Goal: Transaction & Acquisition: Purchase product/service

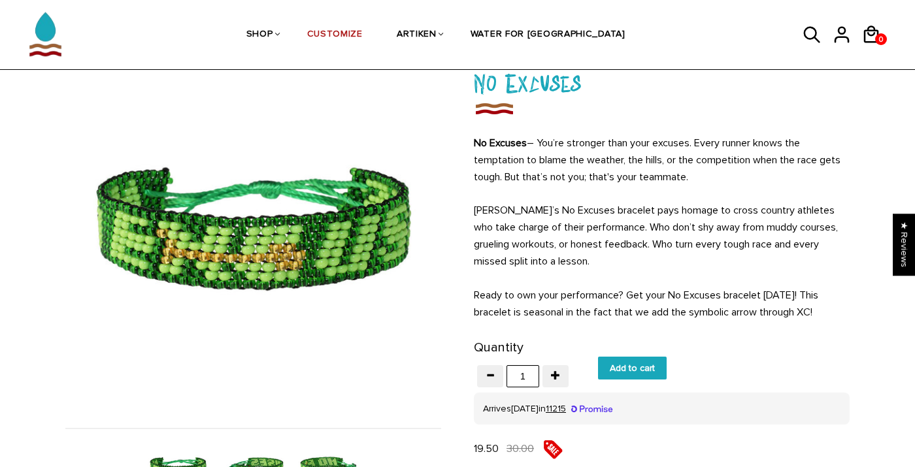
scroll to position [89, 0]
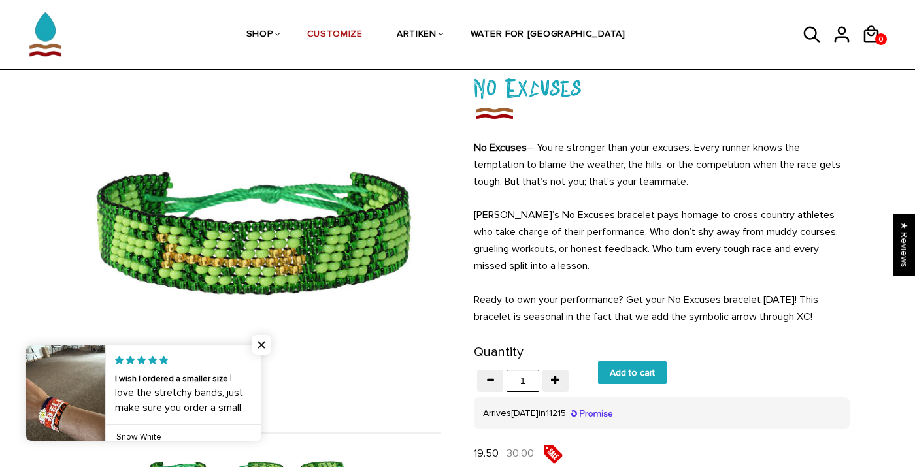
click at [636, 372] on input "Add to cart" at bounding box center [632, 372] width 69 height 23
type input "Add to cart"
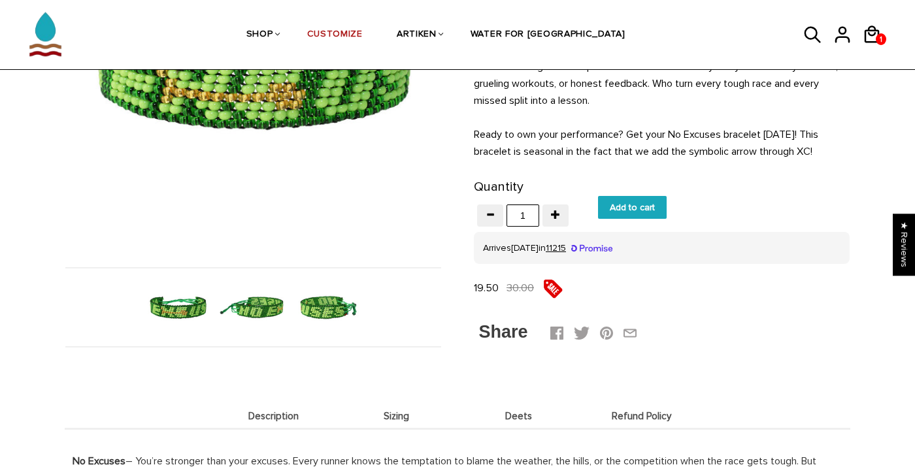
scroll to position [259, 0]
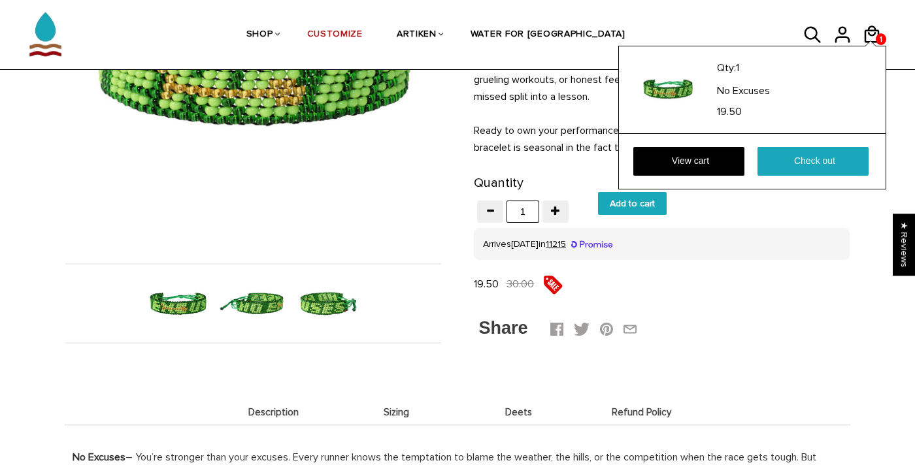
click at [869, 46] on div "Qty: 1 No Excuses 19.50 View cart Check out" at bounding box center [752, 118] width 268 height 144
click at [732, 155] on link "View cart" at bounding box center [688, 161] width 111 height 29
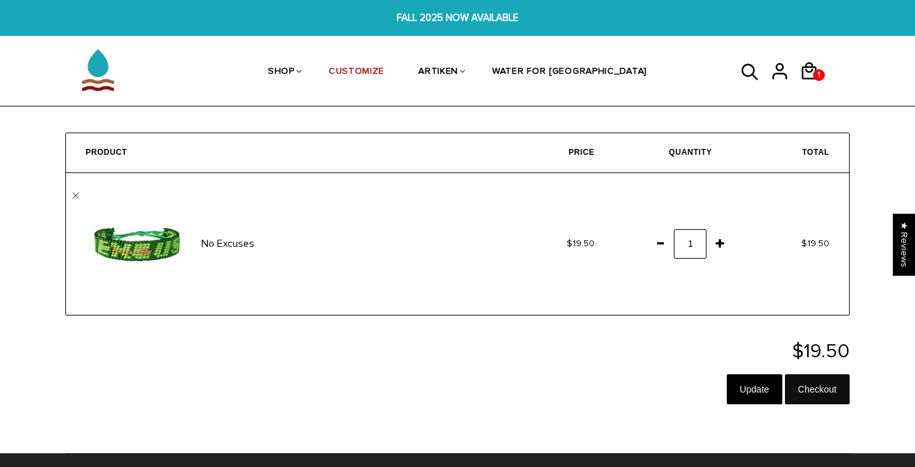
click at [822, 391] on input "Checkout" at bounding box center [817, 389] width 65 height 30
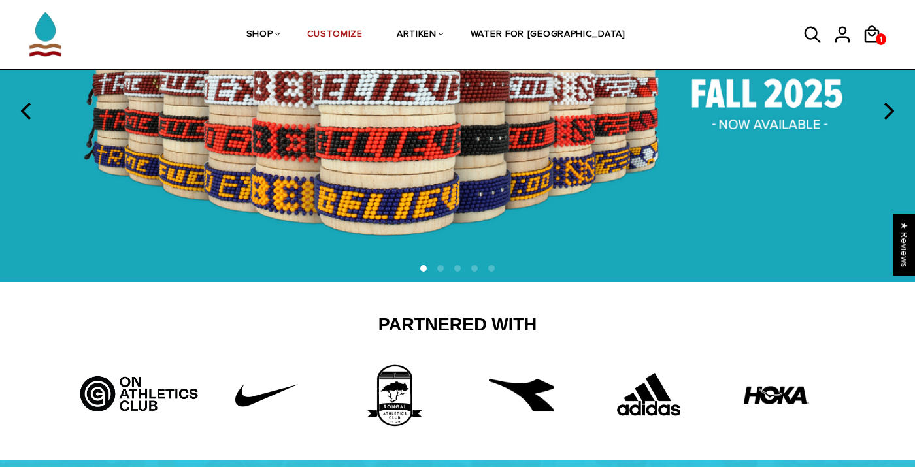
scroll to position [37, 0]
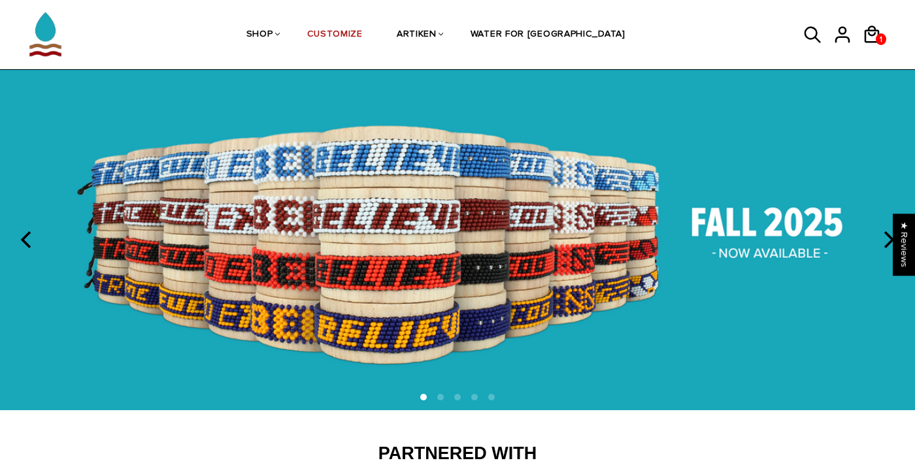
click at [739, 239] on img at bounding box center [457, 240] width 915 height 340
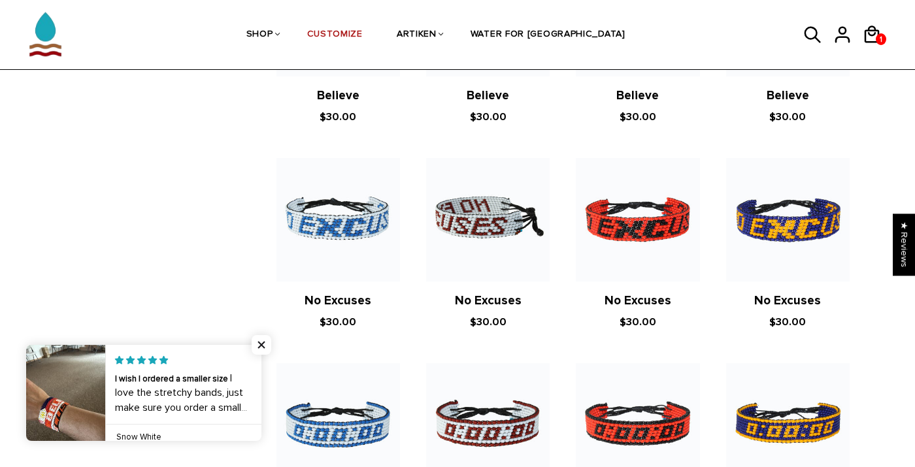
scroll to position [674, 0]
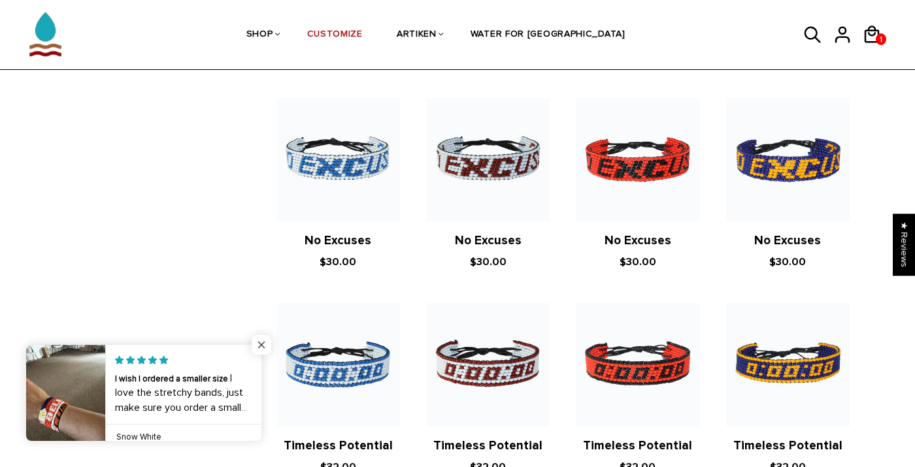
click at [262, 347] on span "Close popup widget" at bounding box center [262, 345] width 20 height 20
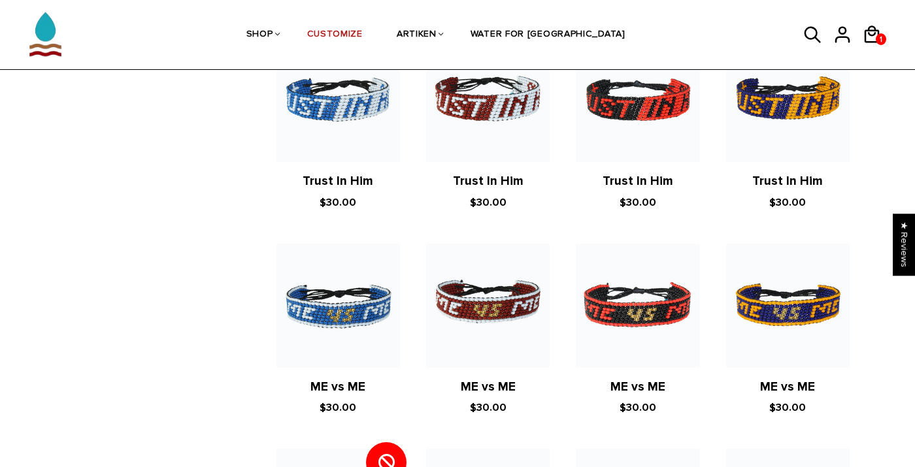
scroll to position [0, 0]
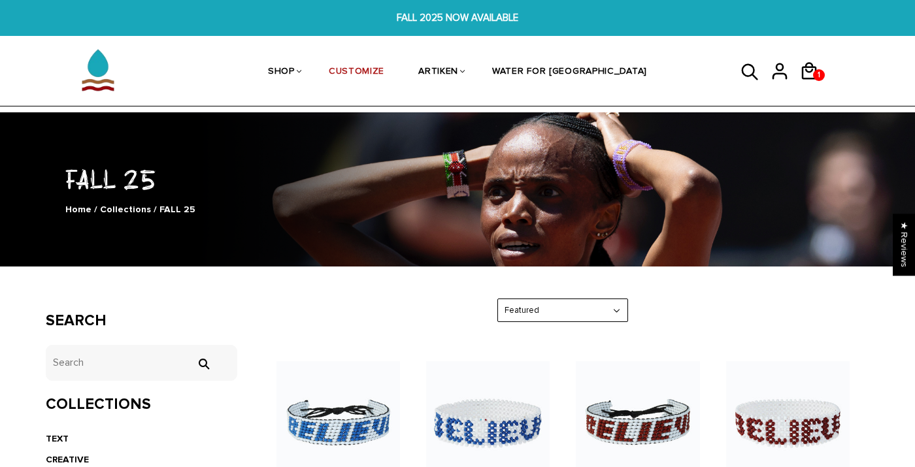
click at [749, 70] on icon at bounding box center [750, 72] width 20 height 31
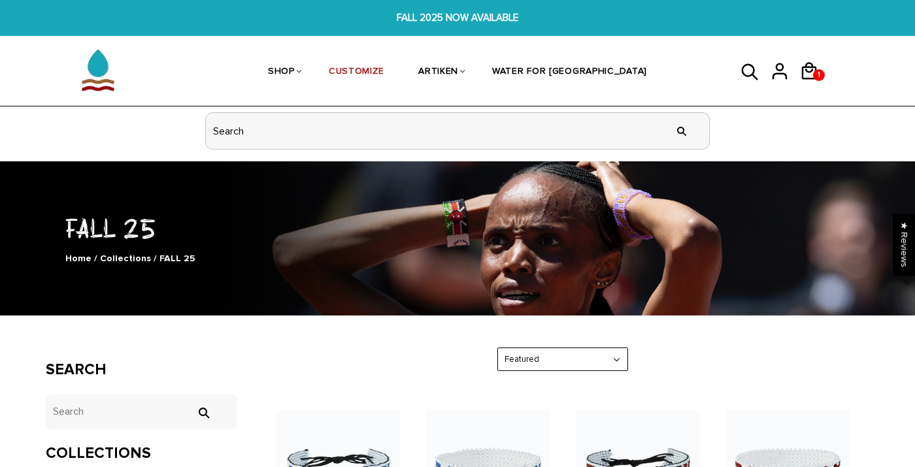
click at [593, 137] on input "header search" at bounding box center [457, 131] width 503 height 36
type input "cross country"
click at [668, 106] on input "" at bounding box center [681, 130] width 26 height 49
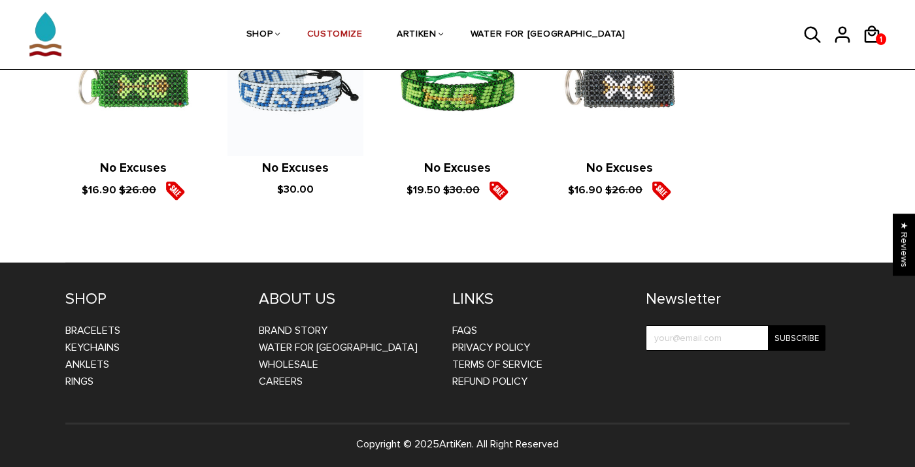
scroll to position [457, 0]
